Goal: Entertainment & Leisure: Consume media (video, audio)

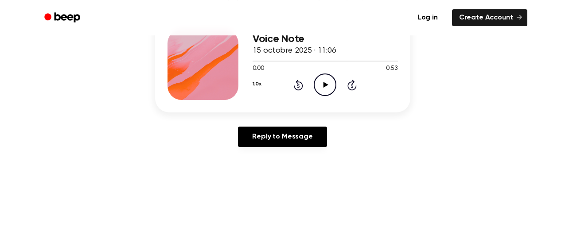
scroll to position [122, 0]
click at [327, 85] on icon at bounding box center [325, 85] width 5 height 6
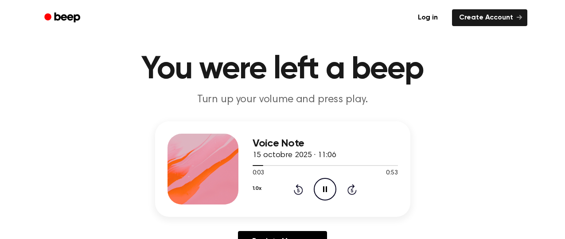
scroll to position [0, 0]
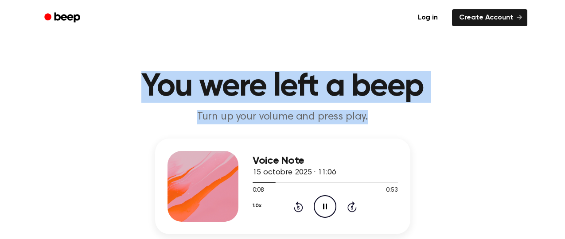
drag, startPoint x: 364, startPoint y: 118, endPoint x: 145, endPoint y: 80, distance: 222.3
click at [145, 79] on header "You were left a beep Turn up your volume and press play." at bounding box center [283, 98] width 544 height 54
click at [145, 80] on h1 "You were left a beep" at bounding box center [283, 87] width 454 height 32
drag, startPoint x: 145, startPoint y: 80, endPoint x: 398, endPoint y: 116, distance: 255.6
click at [399, 116] on header "You were left a beep Turn up your volume and press play." at bounding box center [283, 98] width 544 height 54
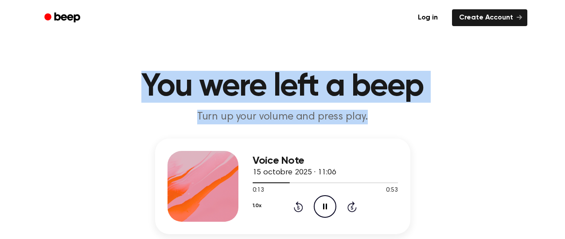
click at [398, 116] on p "Turn up your volume and press play." at bounding box center [283, 117] width 340 height 15
drag, startPoint x: 399, startPoint y: 117, endPoint x: 103, endPoint y: 79, distance: 298.4
click at [103, 79] on header "You were left a beep Turn up your volume and press play." at bounding box center [283, 98] width 544 height 54
click at [102, 79] on h1 "You were left a beep" at bounding box center [283, 87] width 454 height 32
